Goal: Navigation & Orientation: Find specific page/section

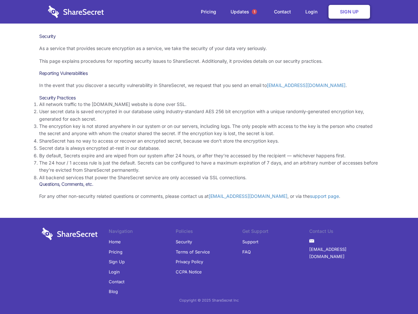
click at [209, 157] on li "By default, Secrets expire and are wiped from our system after 24 hours, or aft…" at bounding box center [209, 155] width 340 height 7
click at [254, 12] on span "1" at bounding box center [254, 11] width 5 height 5
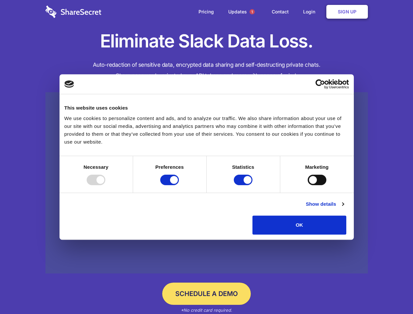
click at [105, 185] on div at bounding box center [96, 179] width 19 height 10
click at [179, 185] on input "Preferences" at bounding box center [169, 179] width 19 height 10
checkbox input "false"
click at [244, 185] on input "Statistics" at bounding box center [243, 179] width 19 height 10
checkbox input "false"
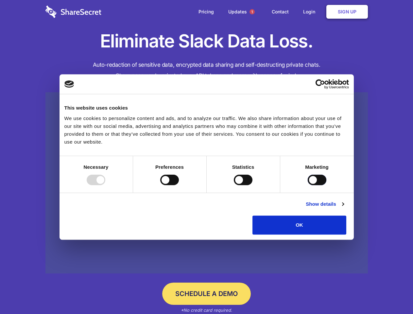
click at [307, 185] on input "Marketing" at bounding box center [316, 179] width 19 height 10
checkbox input "true"
click at [343, 208] on link "Show details" at bounding box center [324, 204] width 38 height 8
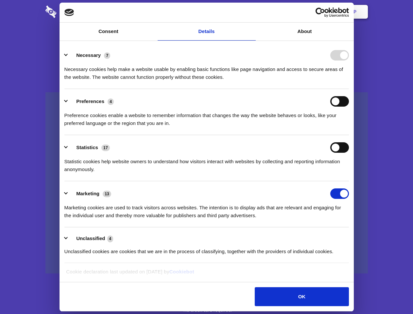
click at [348, 89] on li "Necessary 7 Necessary cookies help make a website usable by enabling basic func…" at bounding box center [206, 66] width 284 height 46
click at [251, 12] on span "1" at bounding box center [251, 11] width 5 height 5
